Goal: Task Accomplishment & Management: Use online tool/utility

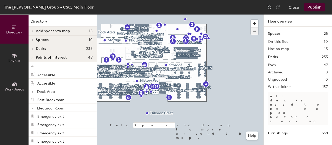
click at [255, 31] on span "button" at bounding box center [255, 31] width 8 height 7
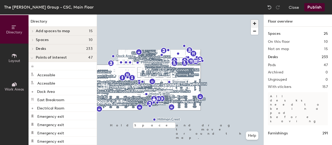
click at [254, 23] on span "button" at bounding box center [255, 24] width 8 height 8
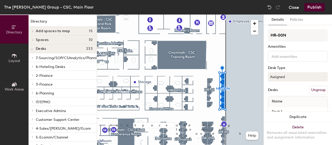
click at [293, 6] on button "Close" at bounding box center [294, 7] width 10 height 8
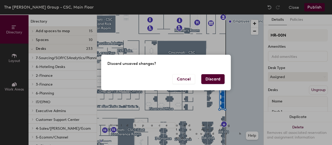
click at [209, 77] on button "Discard" at bounding box center [213, 79] width 23 height 10
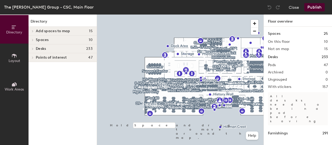
click at [135, 15] on div at bounding box center [180, 15] width 167 height 0
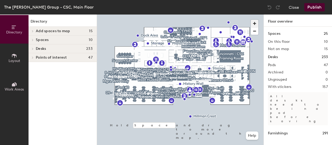
click at [253, 23] on span "button" at bounding box center [255, 24] width 8 height 8
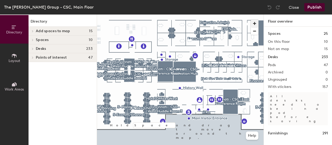
click at [253, 23] on span "button" at bounding box center [255, 24] width 8 height 8
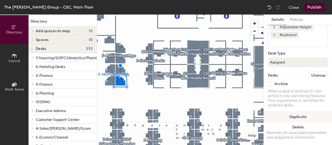
scroll to position [52, 0]
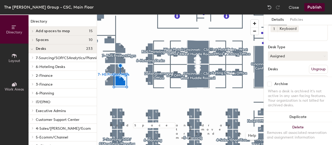
click at [286, 50] on div "7- HS Product Mgrs Amenities 1 Mouse 1 Dual Monitors 1 Adjustable Height 1 Keyb…" at bounding box center [298, 38] width 60 height 123
click at [287, 57] on button "Assigned" at bounding box center [298, 55] width 60 height 9
click at [285, 71] on div "Assigned" at bounding box center [295, 72] width 52 height 8
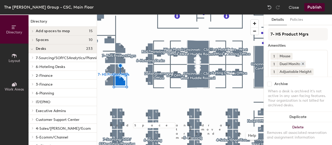
scroll to position [0, 0]
click at [296, 7] on button "Close" at bounding box center [294, 7] width 10 height 8
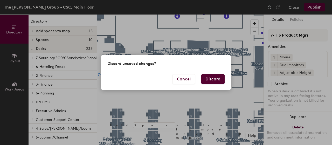
click at [217, 81] on button "Discard" at bounding box center [213, 79] width 23 height 10
